Goal: Transaction & Acquisition: Purchase product/service

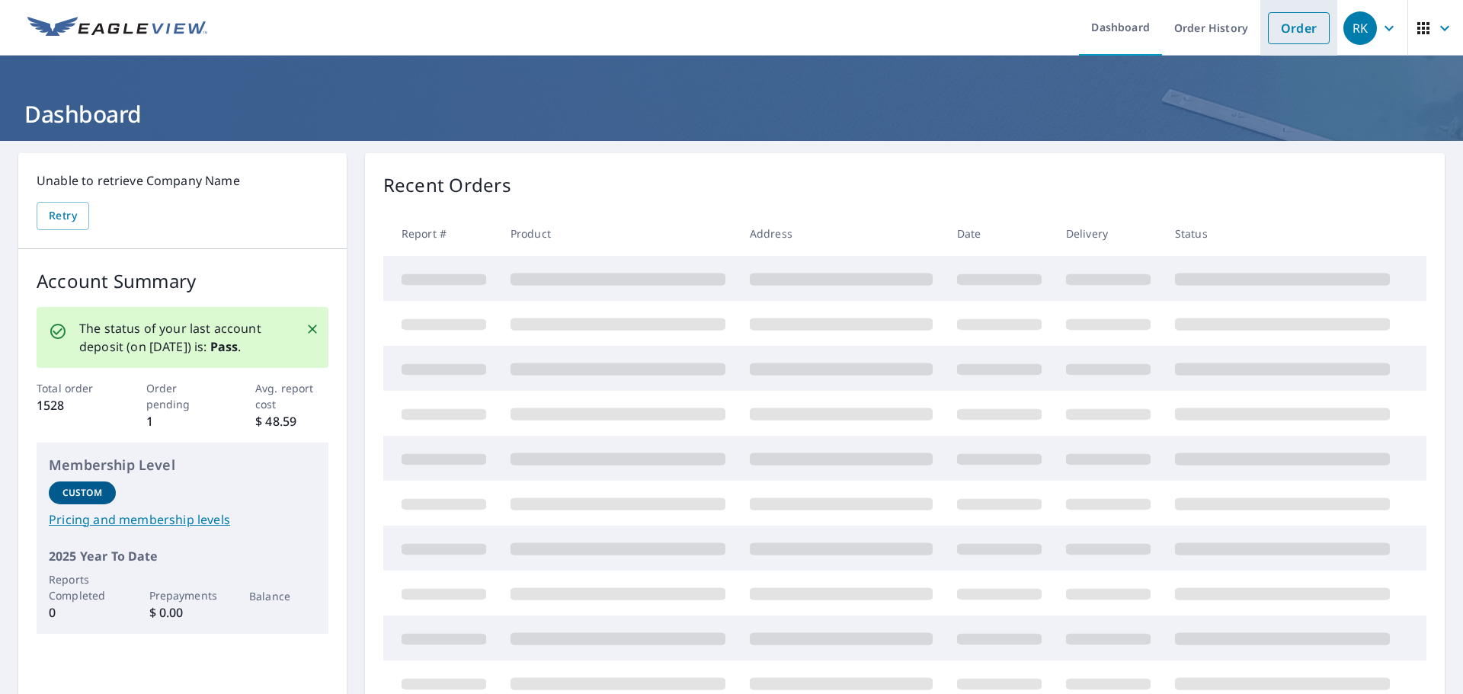
drag, startPoint x: 1286, startPoint y: 24, endPoint x: 1263, endPoint y: 37, distance: 26.6
click at [1286, 24] on link "Order" at bounding box center [1299, 28] width 62 height 32
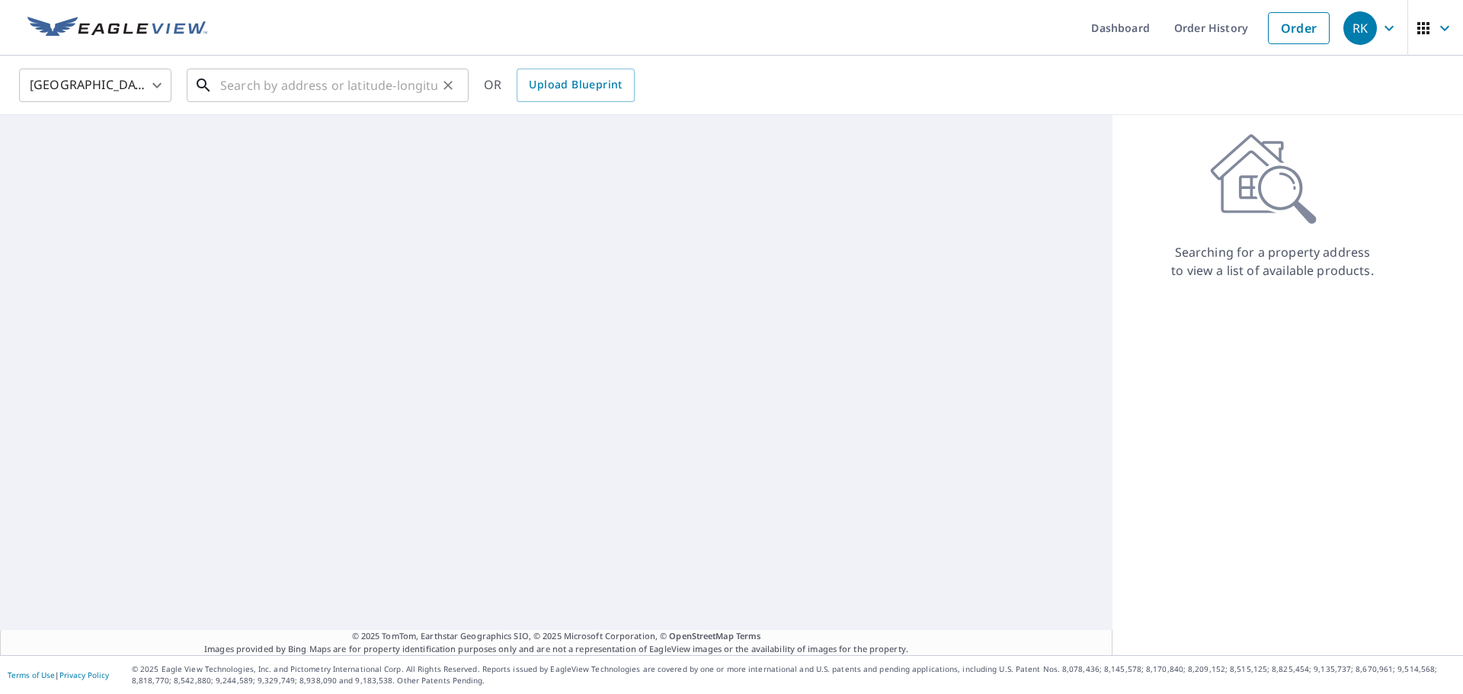
click at [400, 89] on input "text" at bounding box center [328, 85] width 217 height 43
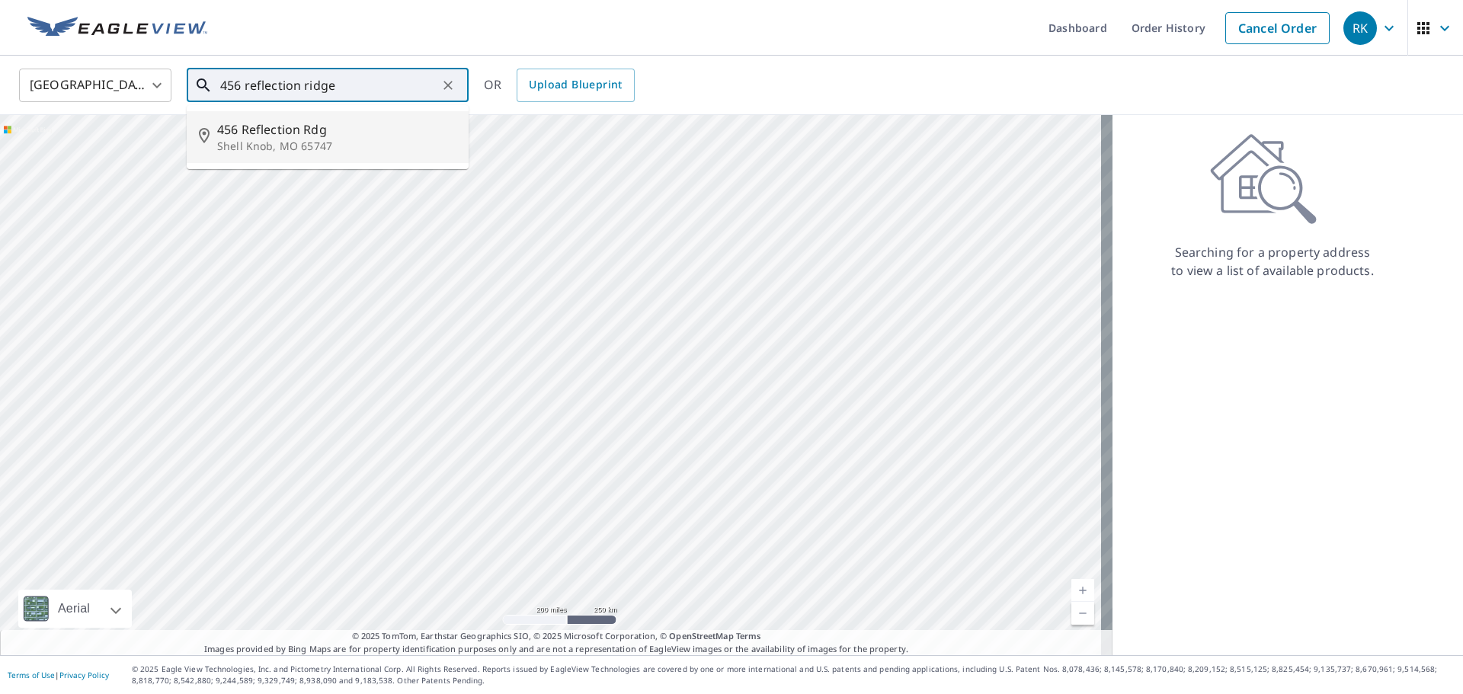
click at [298, 152] on p "Shell Knob, MO 65747" at bounding box center [336, 146] width 239 height 15
type input "[STREET_ADDRESS]"
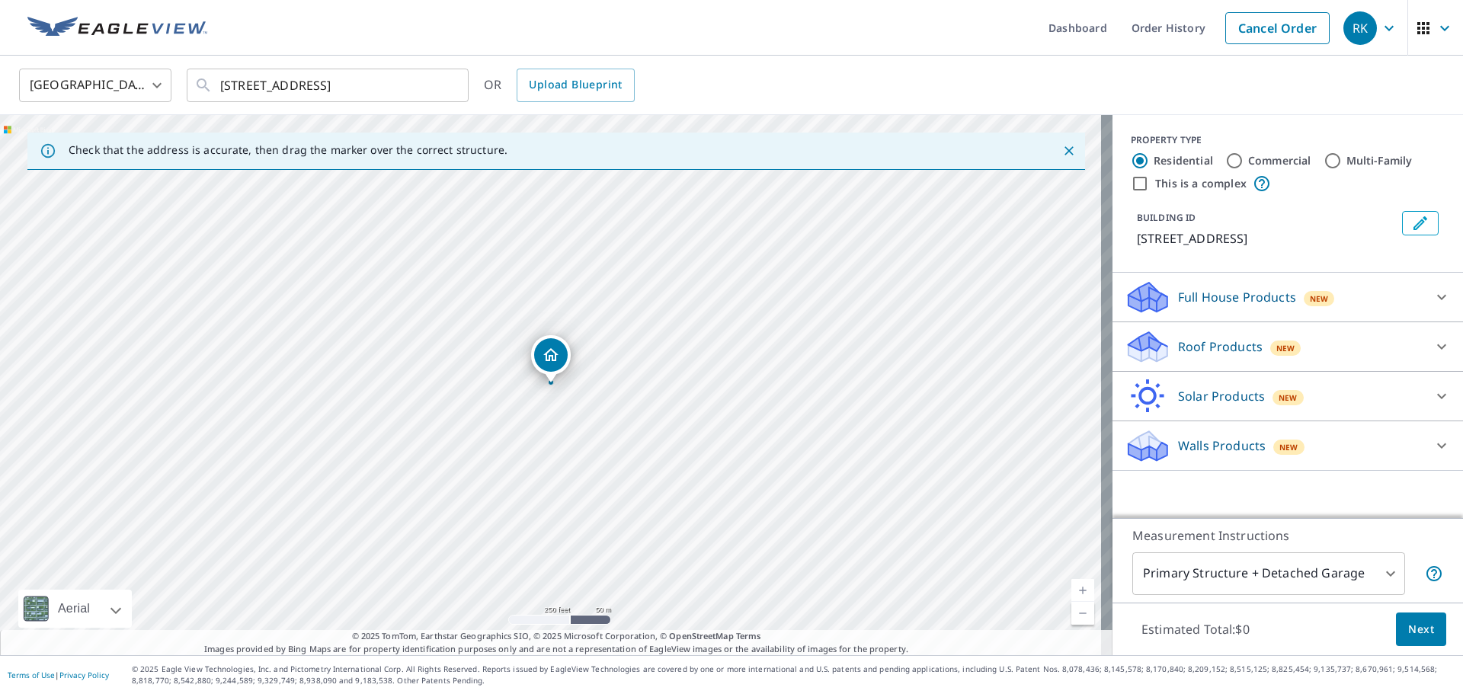
click at [1245, 345] on p "Roof Products" at bounding box center [1220, 347] width 85 height 18
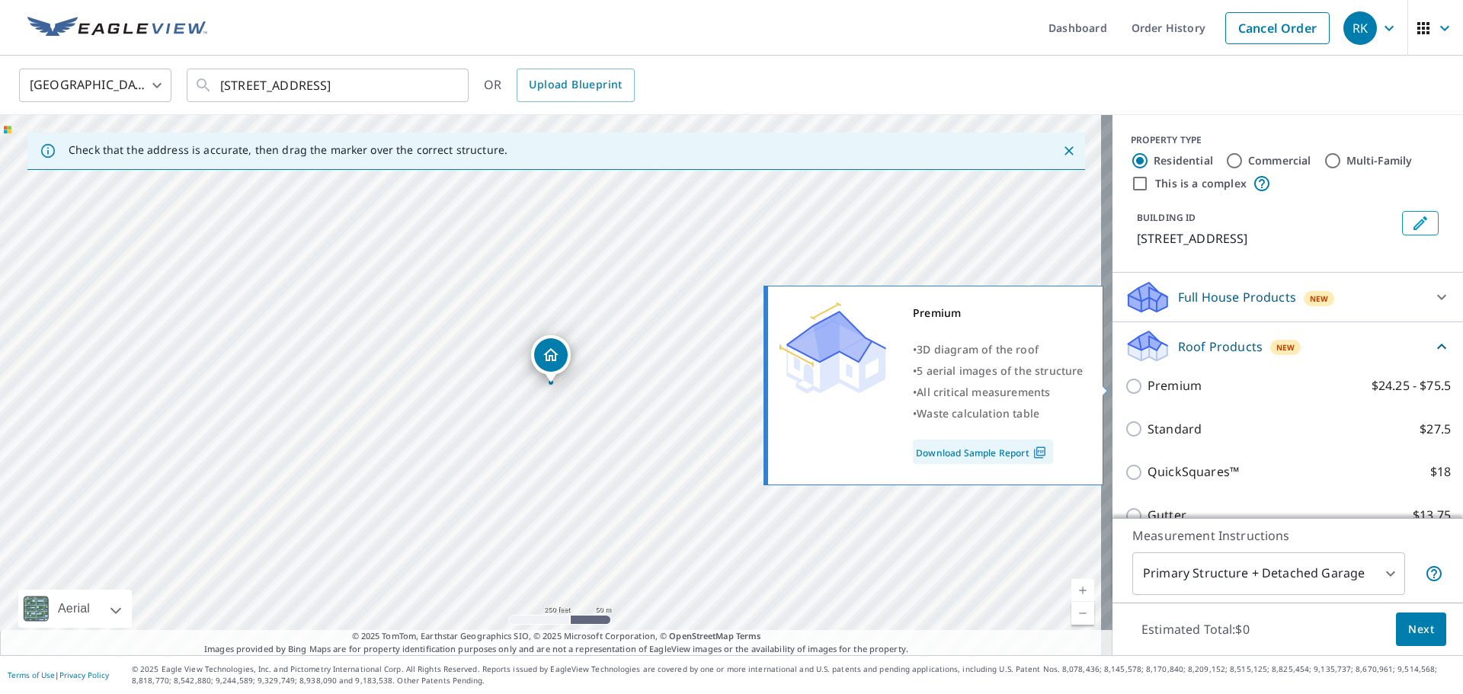
click at [1154, 387] on p "Premium" at bounding box center [1174, 385] width 54 height 19
click at [1147, 387] on input "Premium $24.25 - $75.5" at bounding box center [1136, 386] width 23 height 18
checkbox input "true"
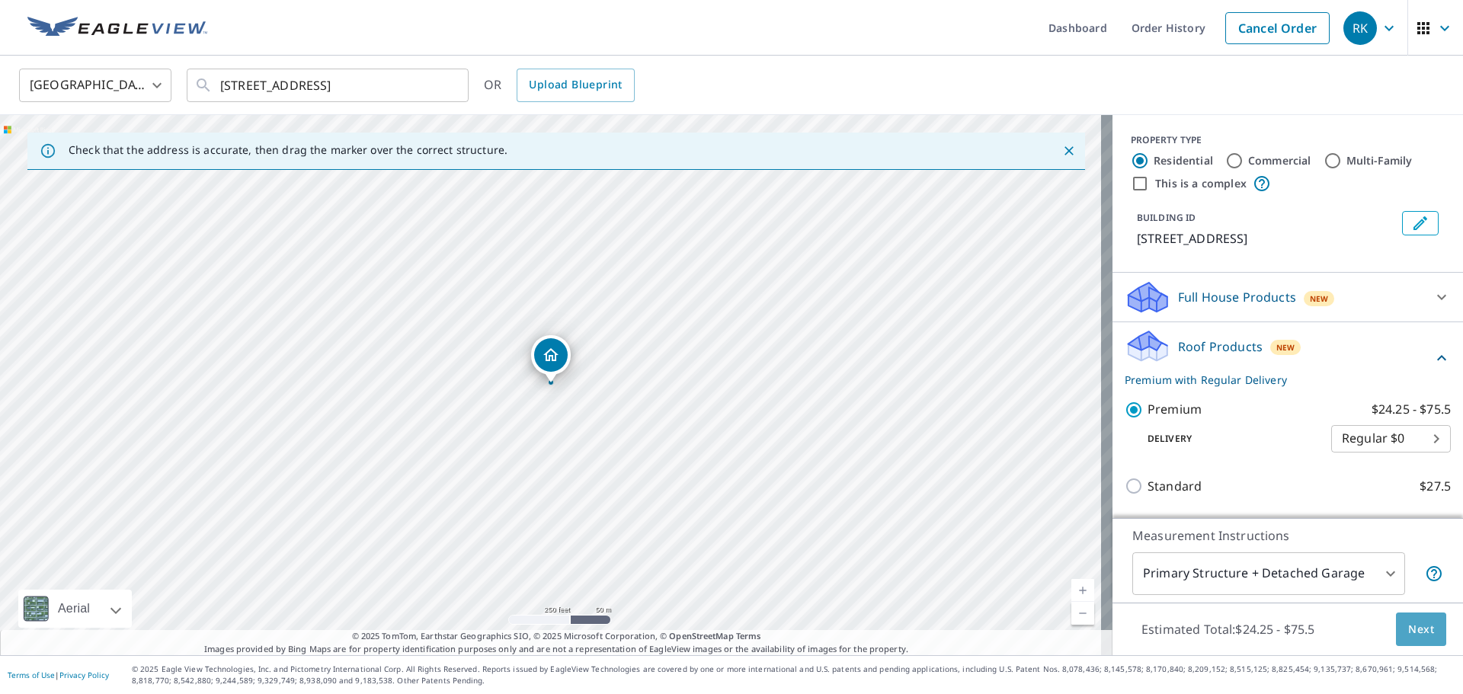
click at [1408, 631] on span "Next" at bounding box center [1421, 629] width 26 height 19
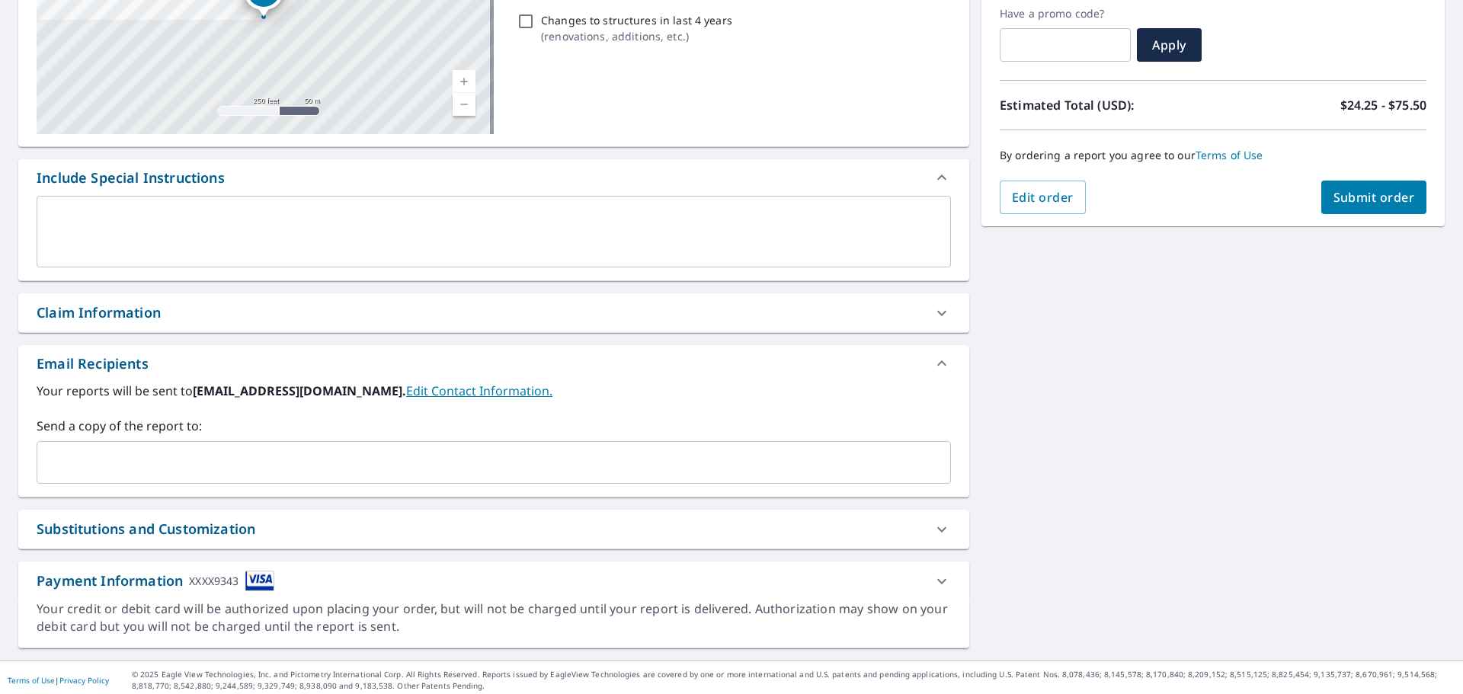
scroll to position [265, 0]
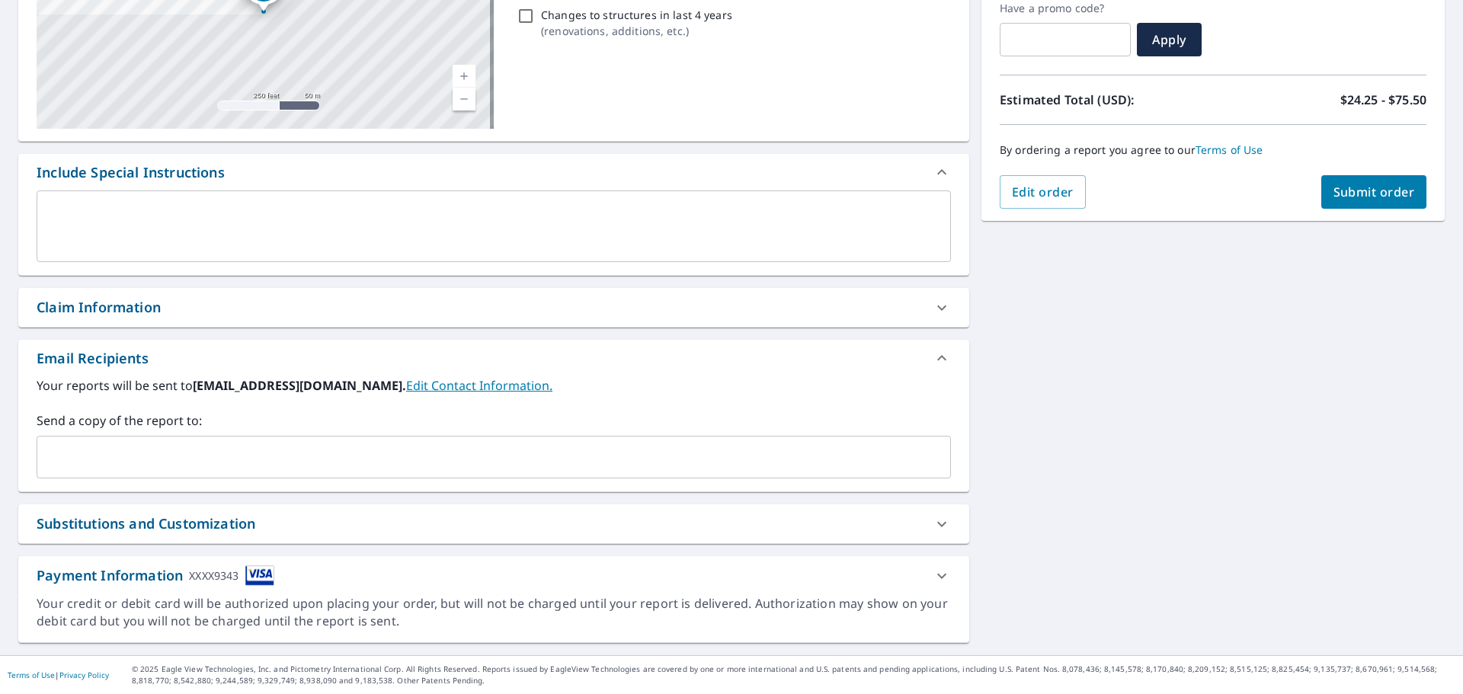
click at [205, 462] on input "text" at bounding box center [482, 457] width 878 height 29
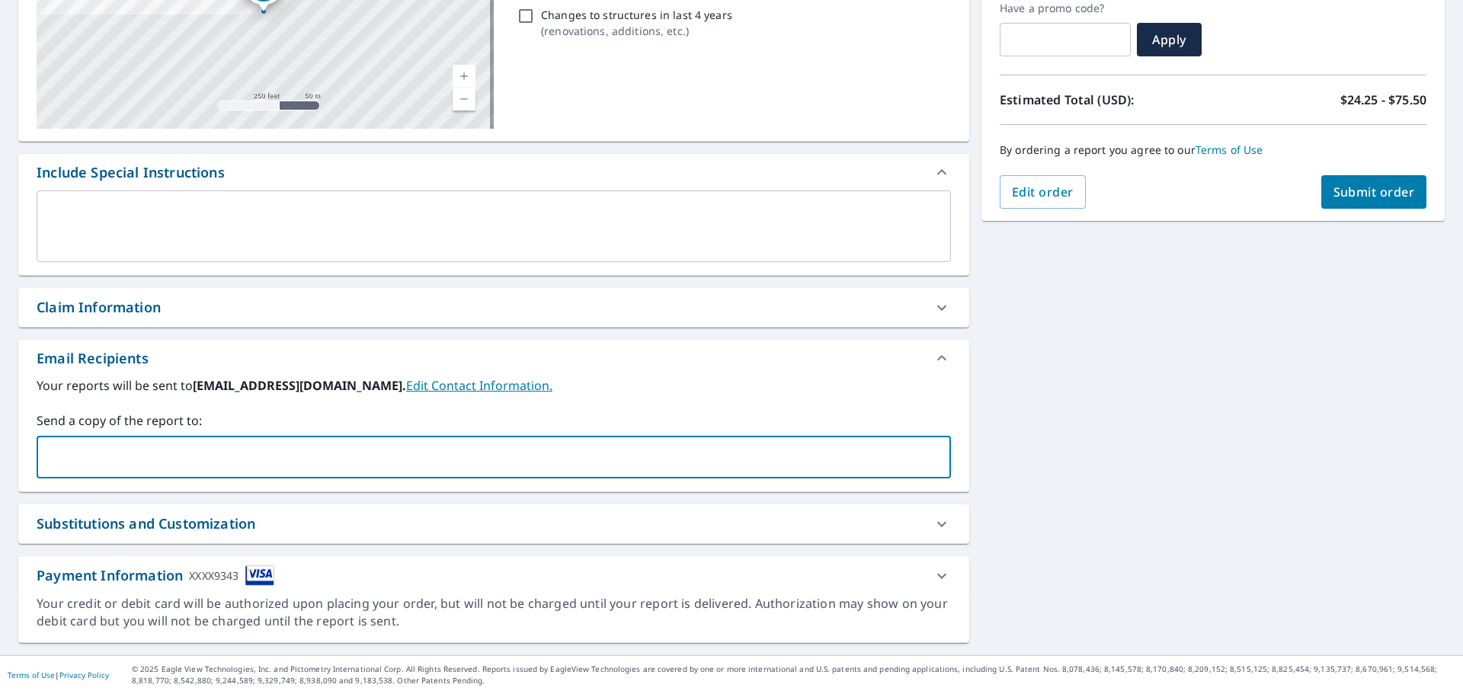
type input "[EMAIL_ADDRESS][DOMAIN_NAME]"
click at [1352, 194] on span "Submit order" at bounding box center [1374, 192] width 82 height 17
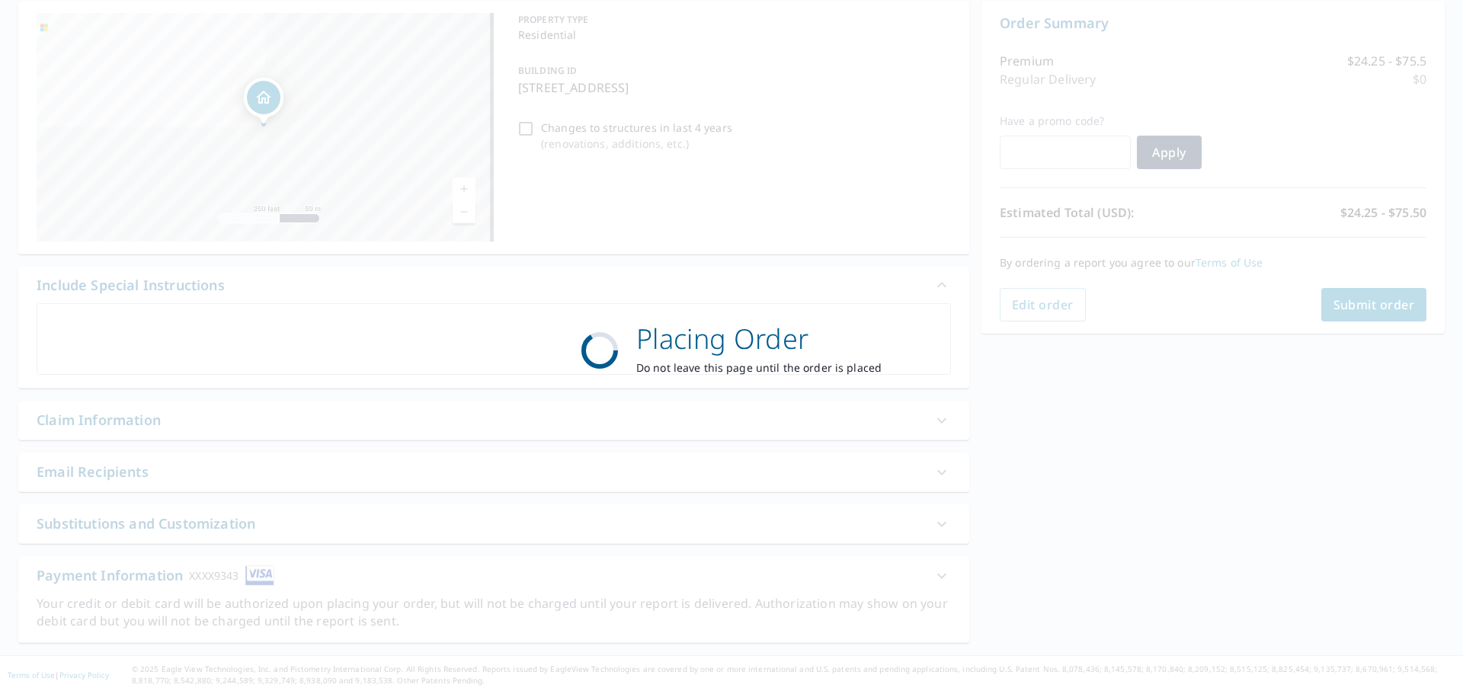
scroll to position [152, 0]
